Goal: Find specific page/section

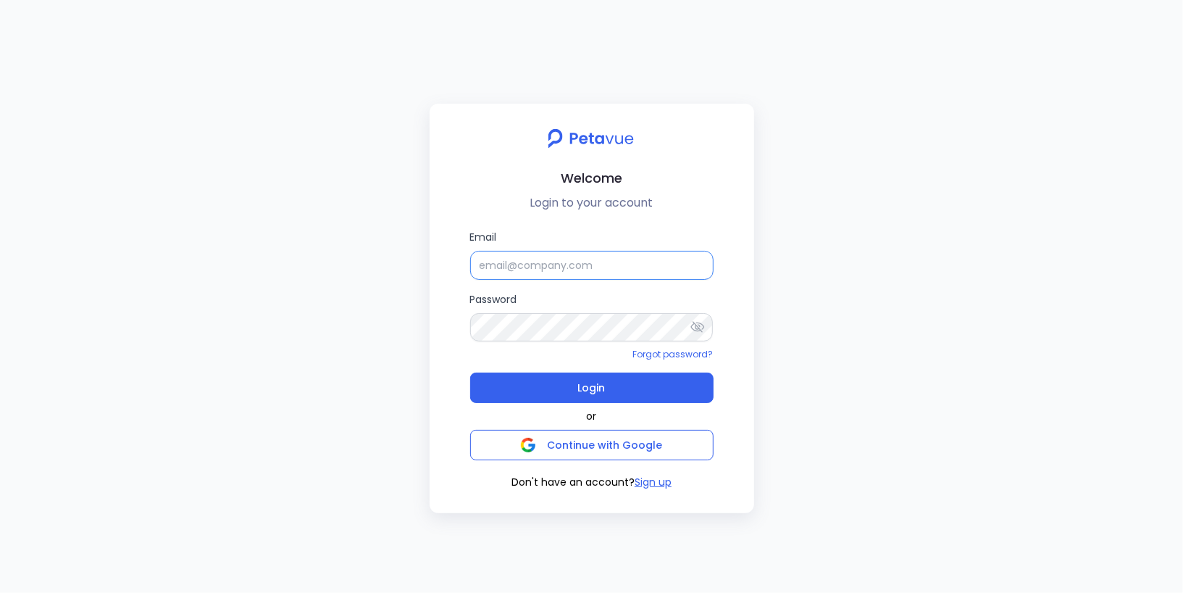
click at [514, 264] on input "Email" at bounding box center [591, 265] width 243 height 29
paste input "support+turingvuestag_1@petavue.com"
type input "support+turingvuestag_1@petavue.com"
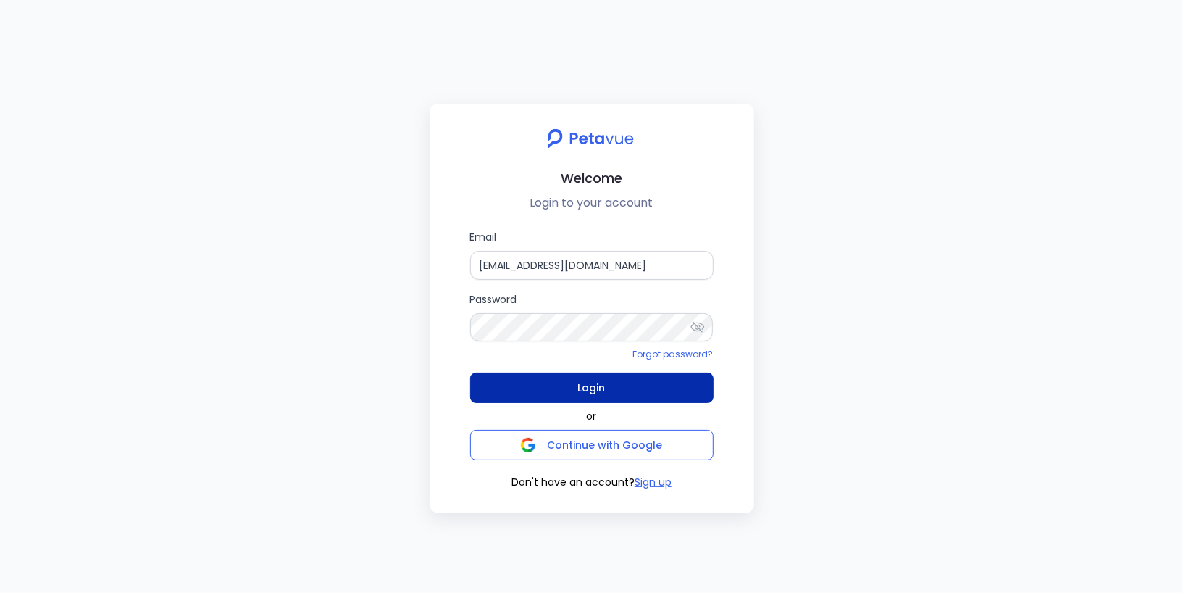
click at [548, 386] on button "Login" at bounding box center [591, 387] width 243 height 30
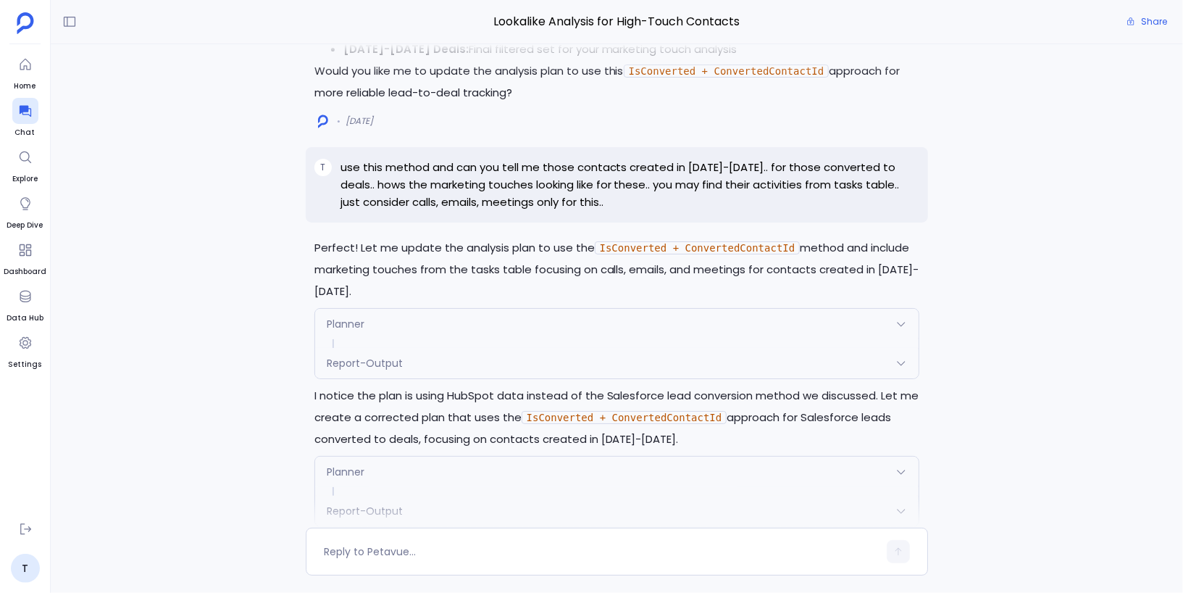
scroll to position [-30791, 0]
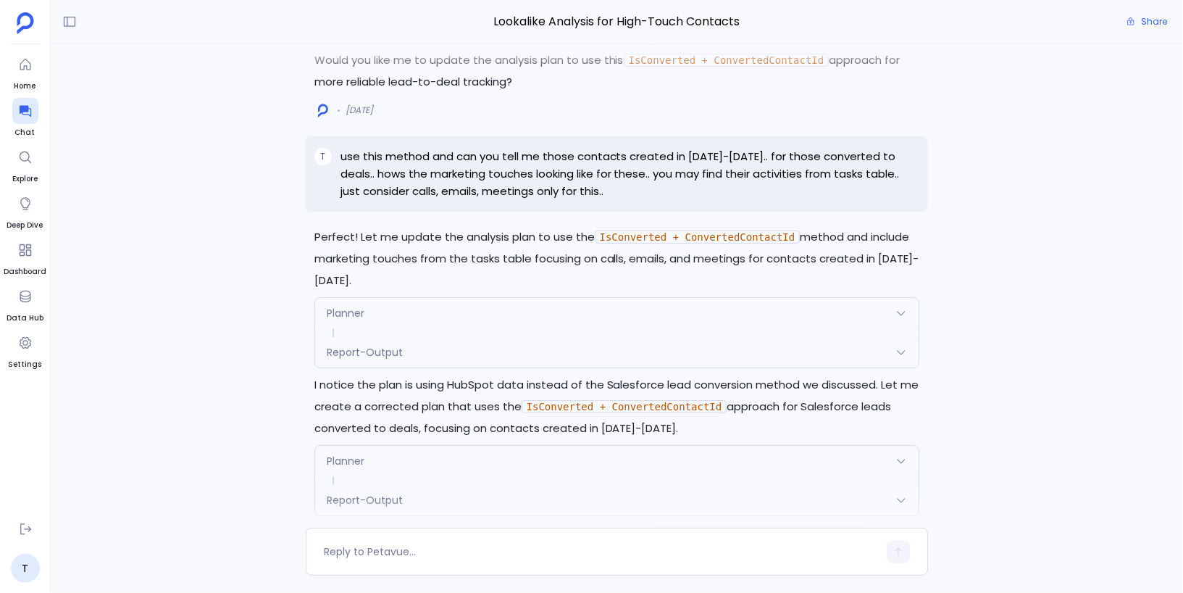
click at [473, 313] on div "Planner" at bounding box center [617, 313] width 604 height 30
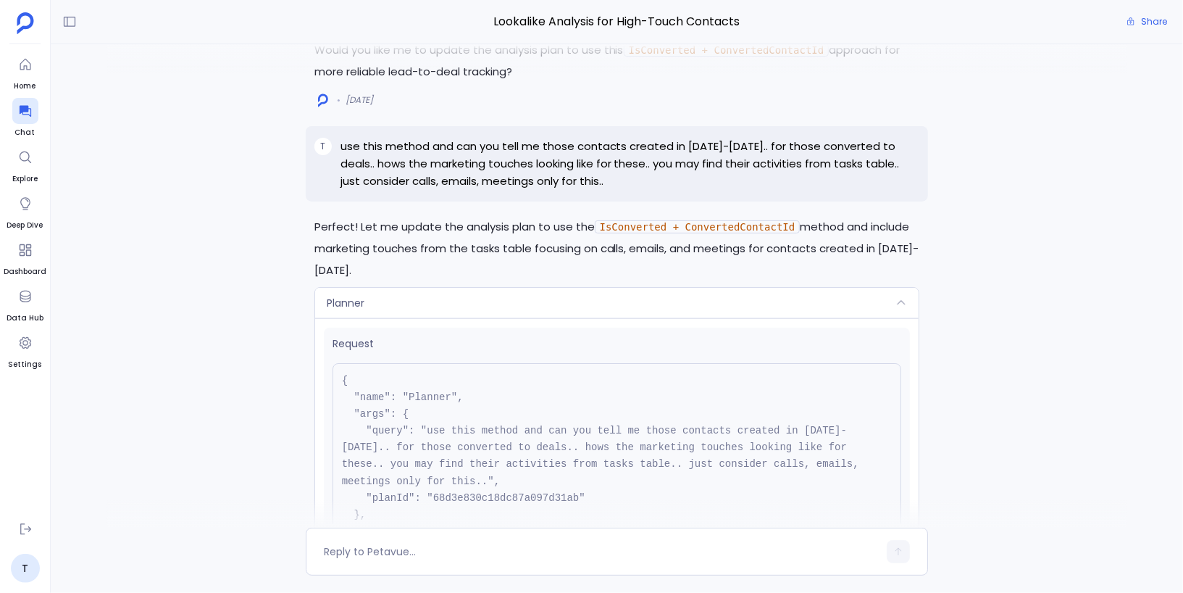
scroll to position [-31003, 0]
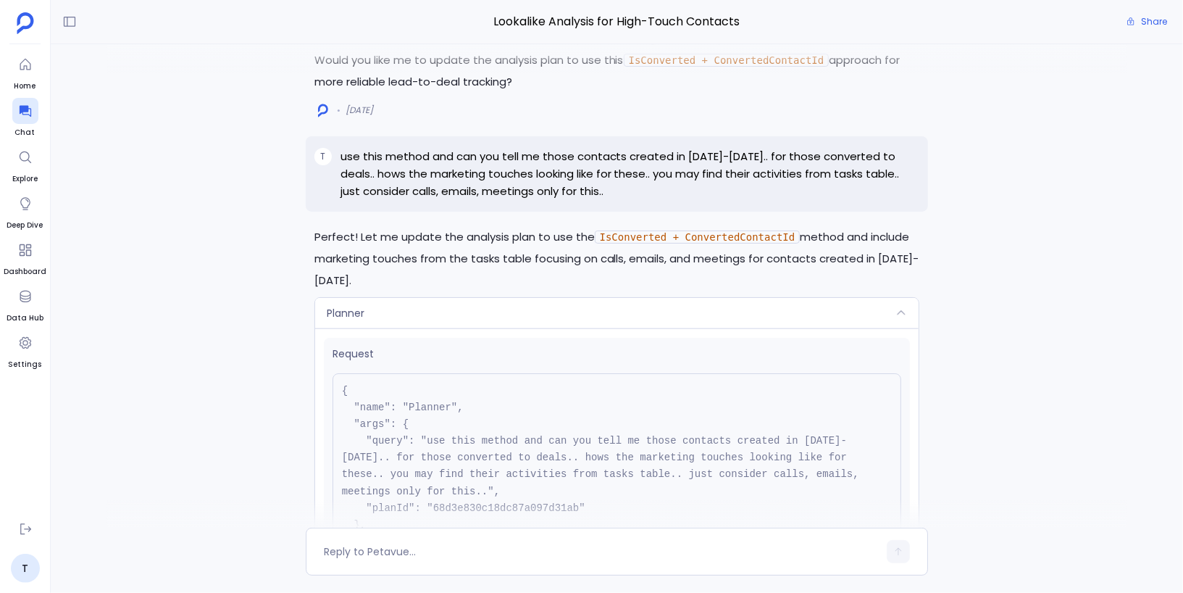
click at [473, 313] on div "Planner" at bounding box center [617, 313] width 604 height 30
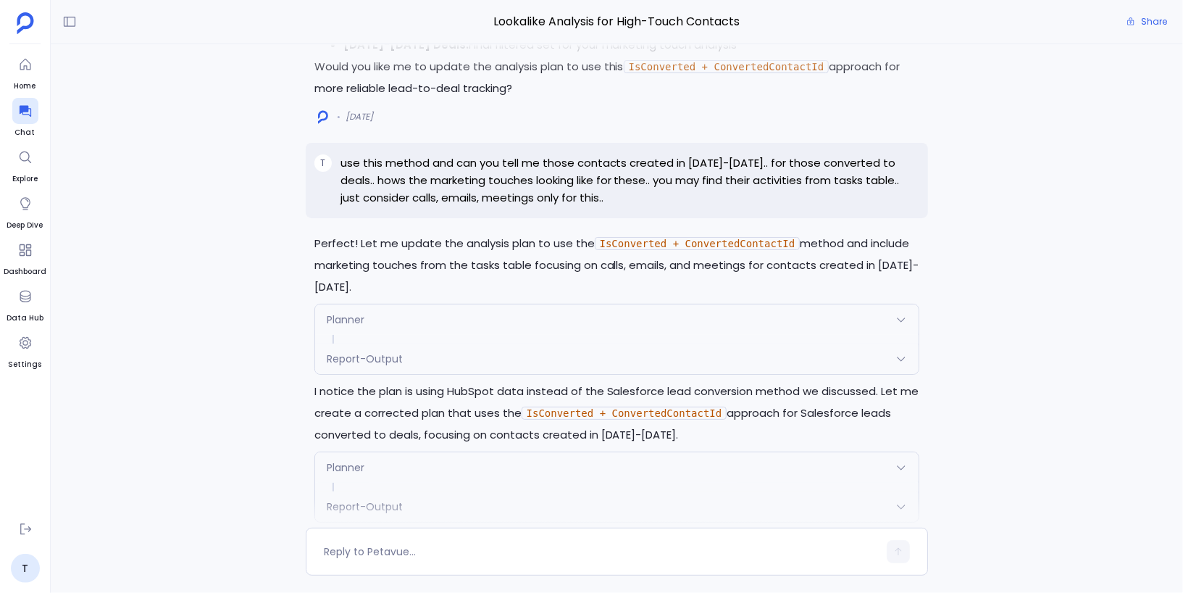
scroll to position [-30791, 0]
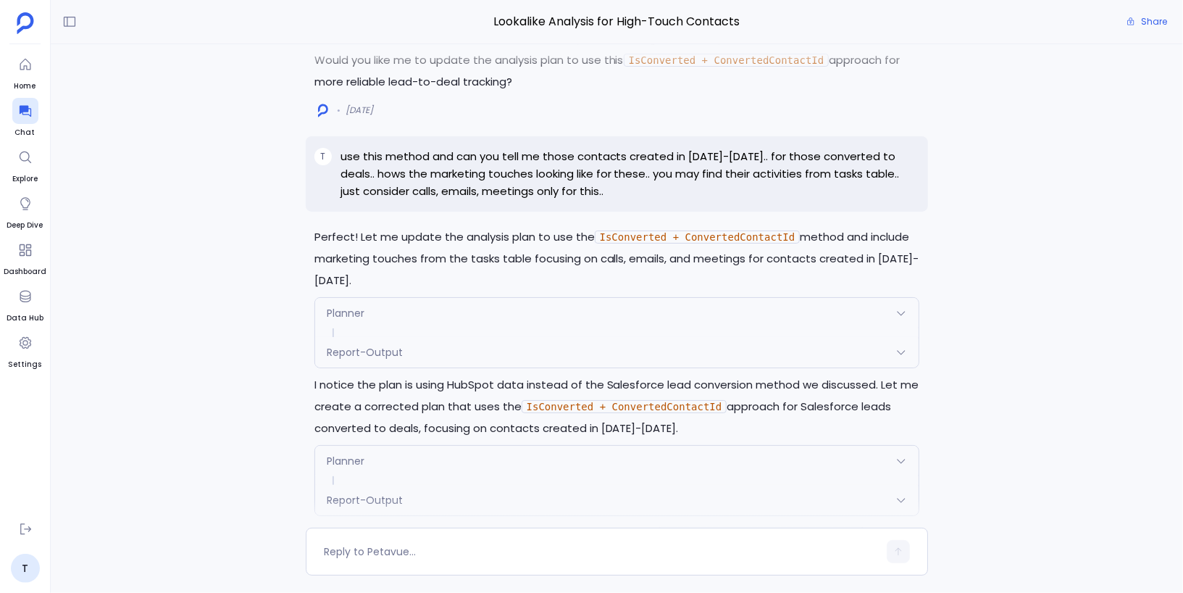
click at [473, 313] on div "Planner" at bounding box center [617, 313] width 604 height 30
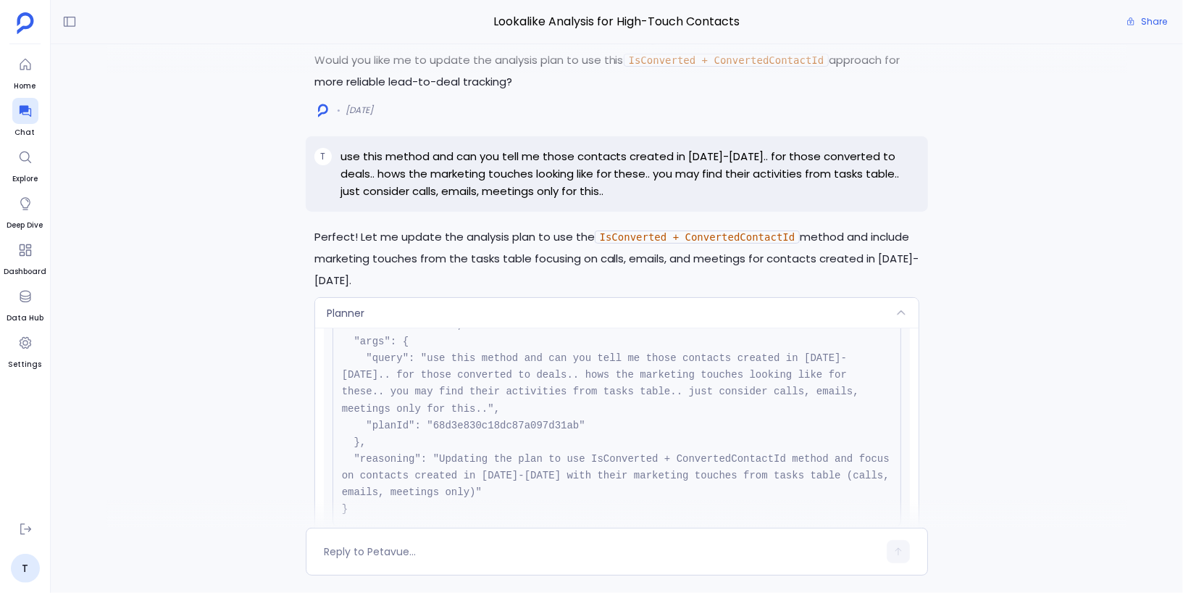
scroll to position [87, 0]
click at [427, 310] on div "Planner" at bounding box center [617, 313] width 604 height 30
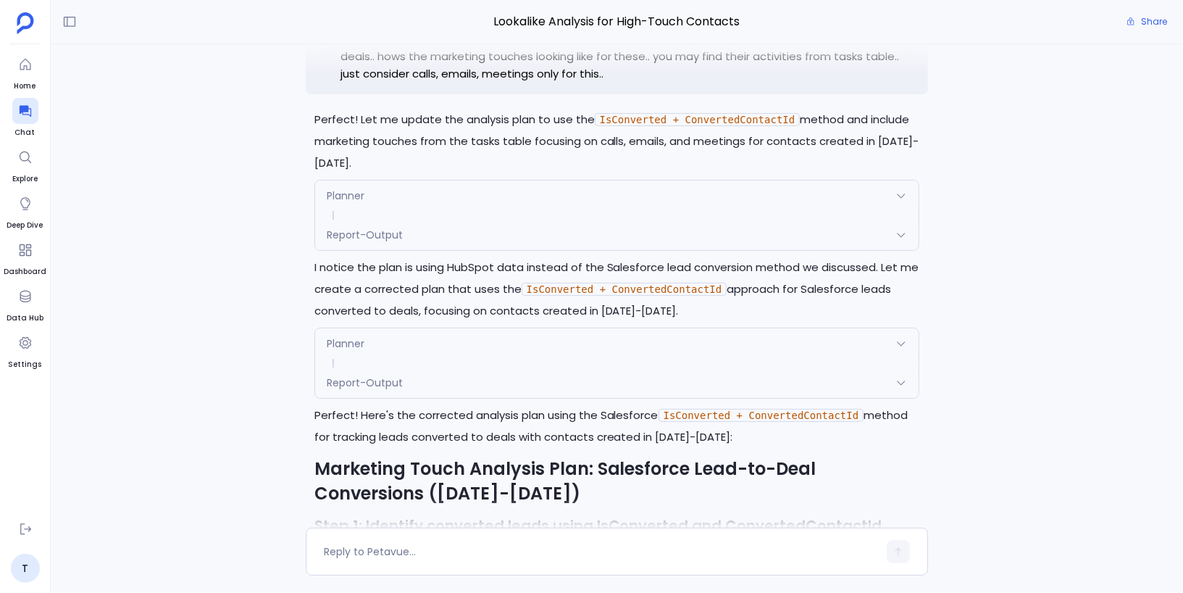
scroll to position [-30650, 0]
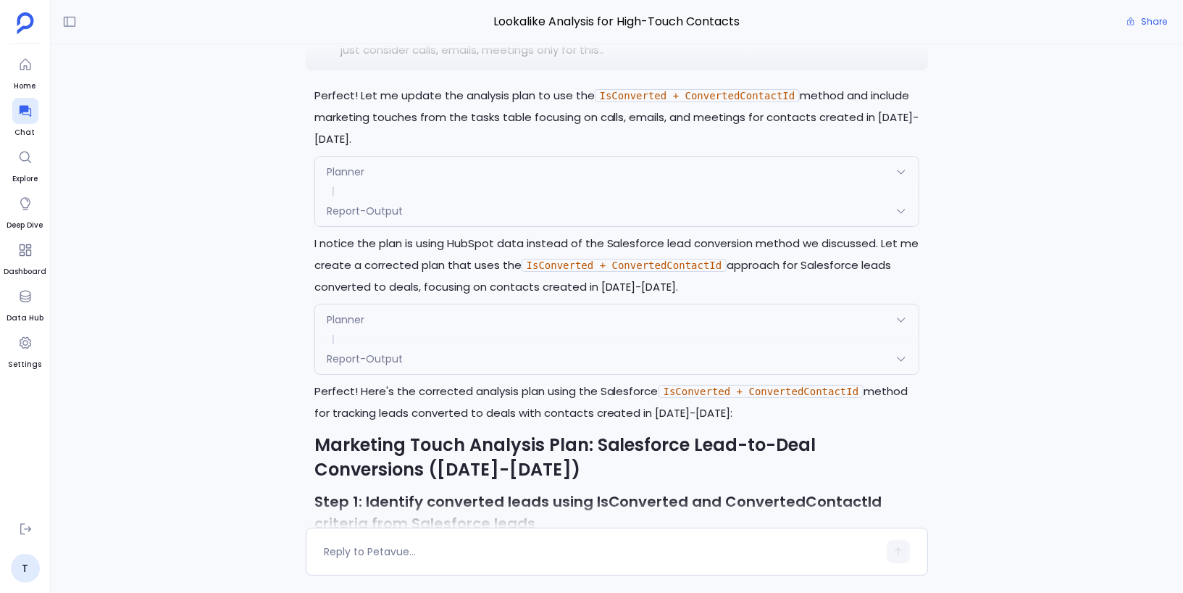
click at [502, 317] on div "Planner" at bounding box center [617, 319] width 604 height 30
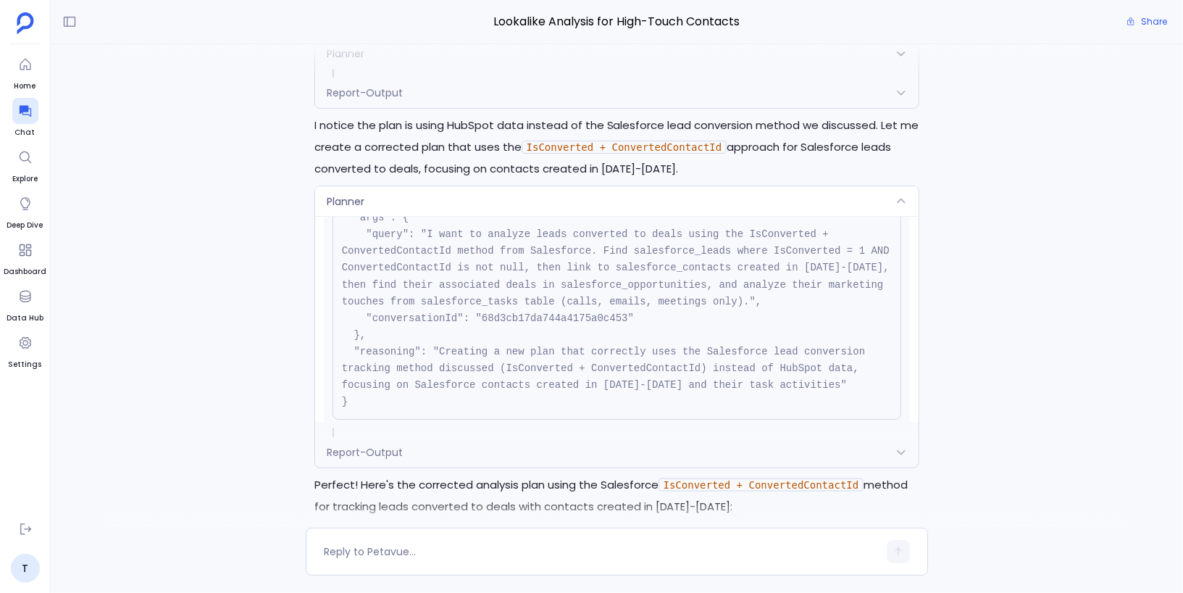
scroll to position [96, 0]
click at [515, 198] on div "Planner" at bounding box center [617, 201] width 604 height 30
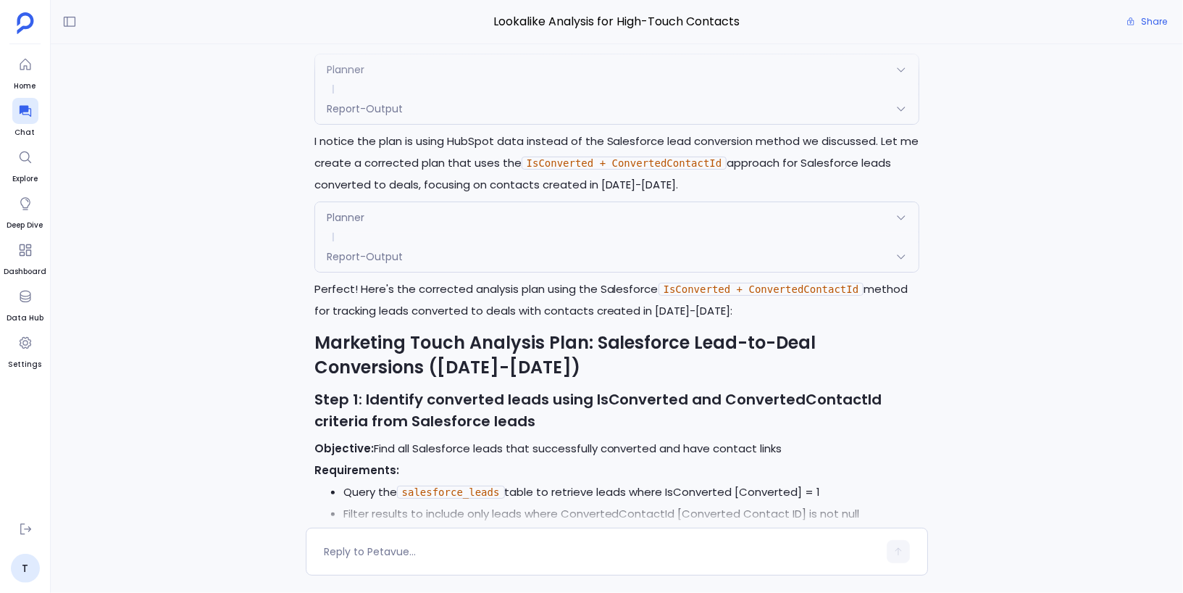
scroll to position [-30532, 0]
